Goal: Information Seeking & Learning: Learn about a topic

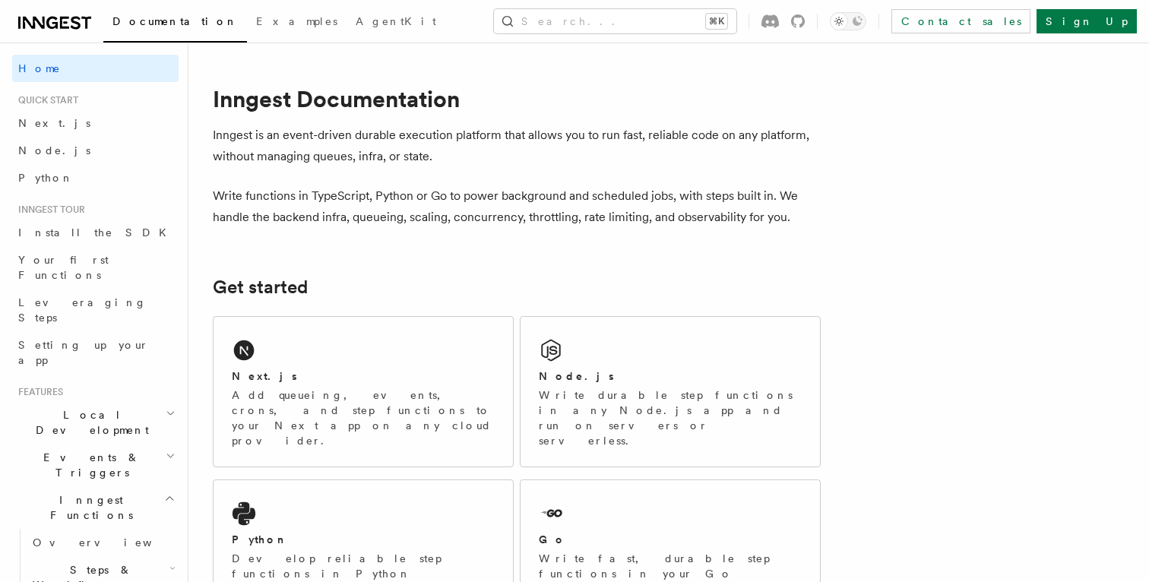
click at [395, 129] on p "Inngest is an event-driven durable execution platform that allows you to run fa…" at bounding box center [517, 146] width 608 height 43
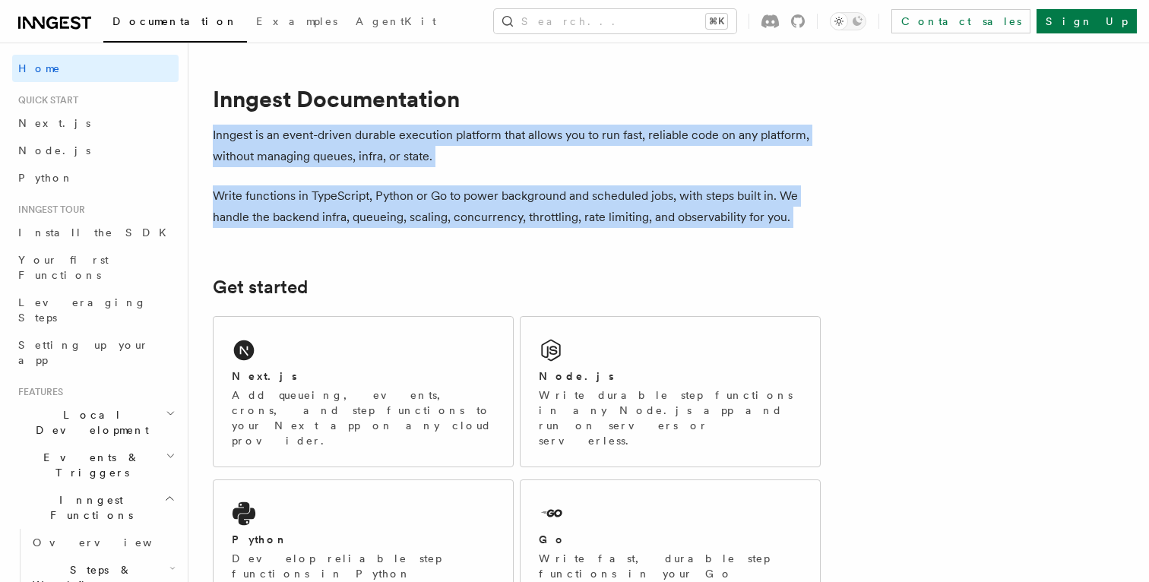
copy article "Inngest is an event-driven durable execution platform that allows you to run fa…"
drag, startPoint x: 395, startPoint y: 129, endPoint x: 404, endPoint y: 180, distance: 51.6
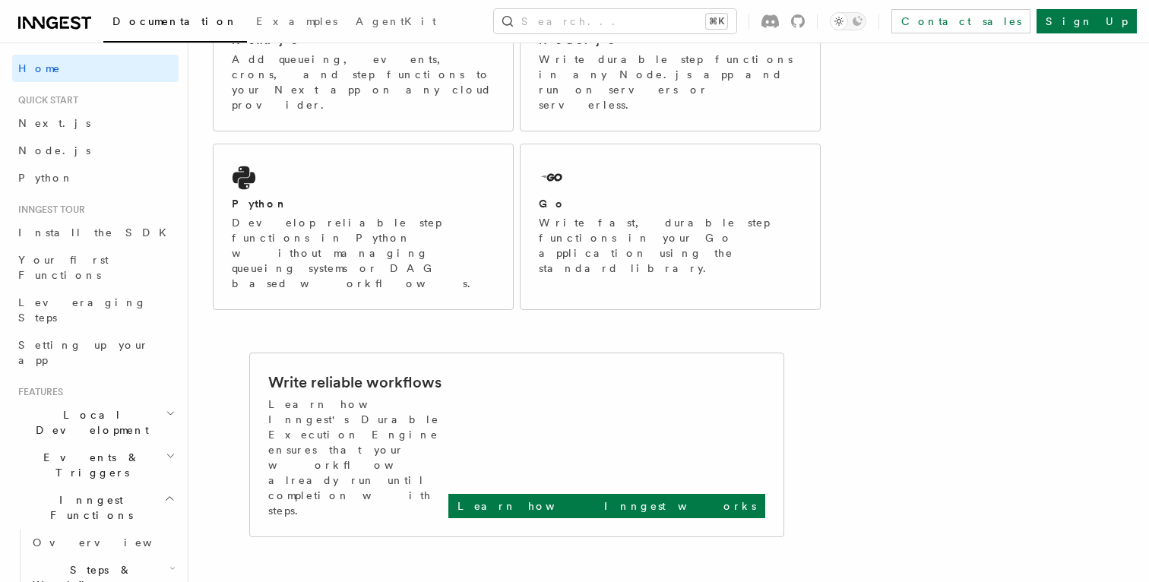
scroll to position [338, 0]
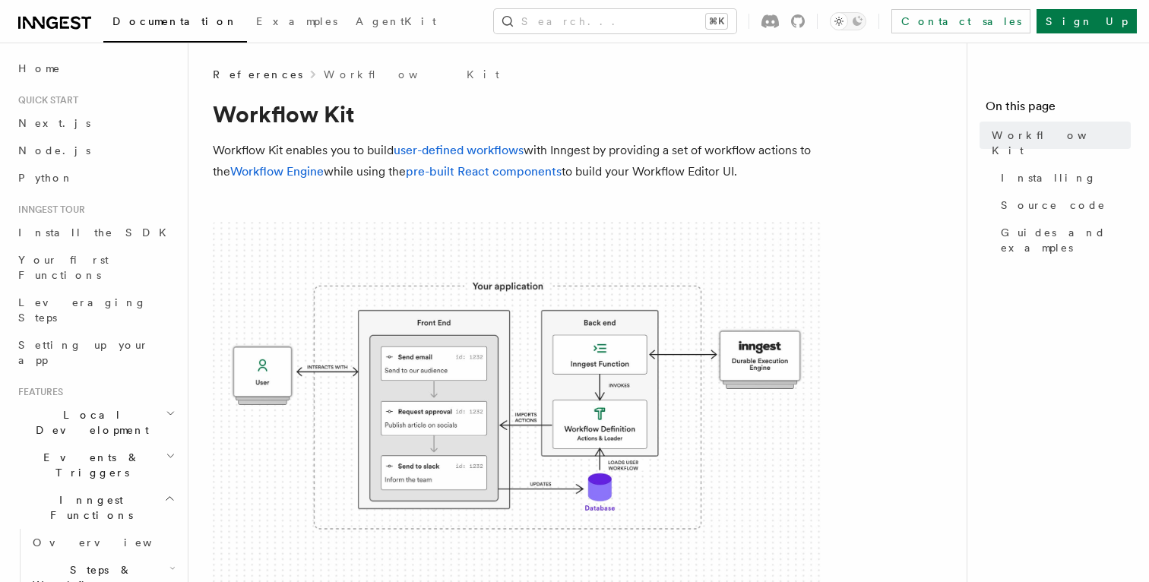
scroll to position [1, 0]
